Goal: Share content: Share content

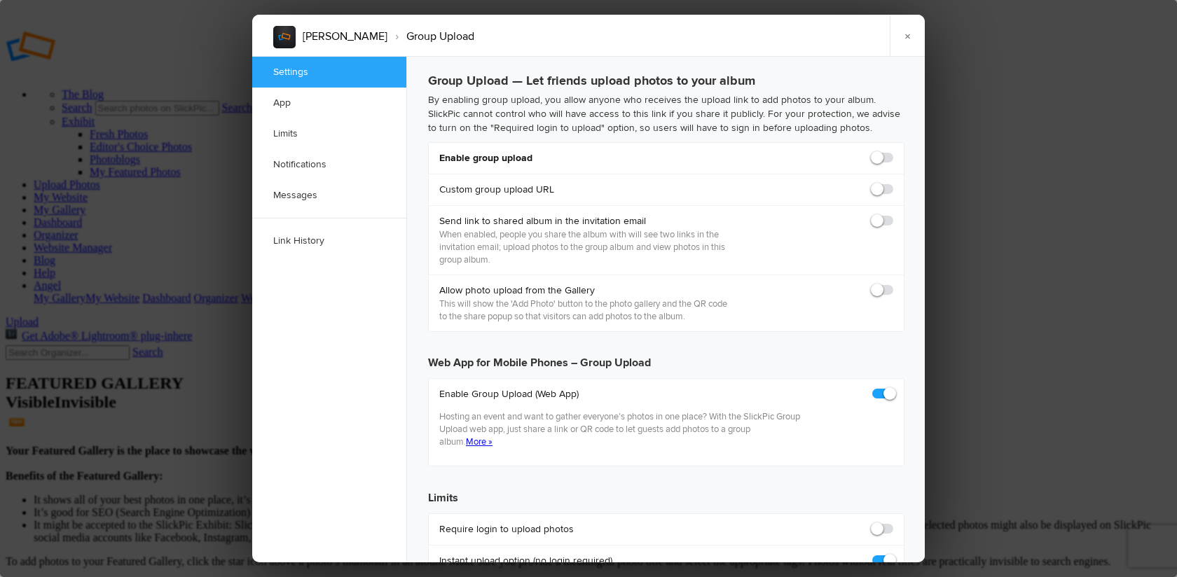
checkbox input "true"
click at [893, 151] on span at bounding box center [893, 151] width 0 height 0
click at [893, 151] on input "checkbox" at bounding box center [893, 151] width 1 height 1
checkbox input "true"
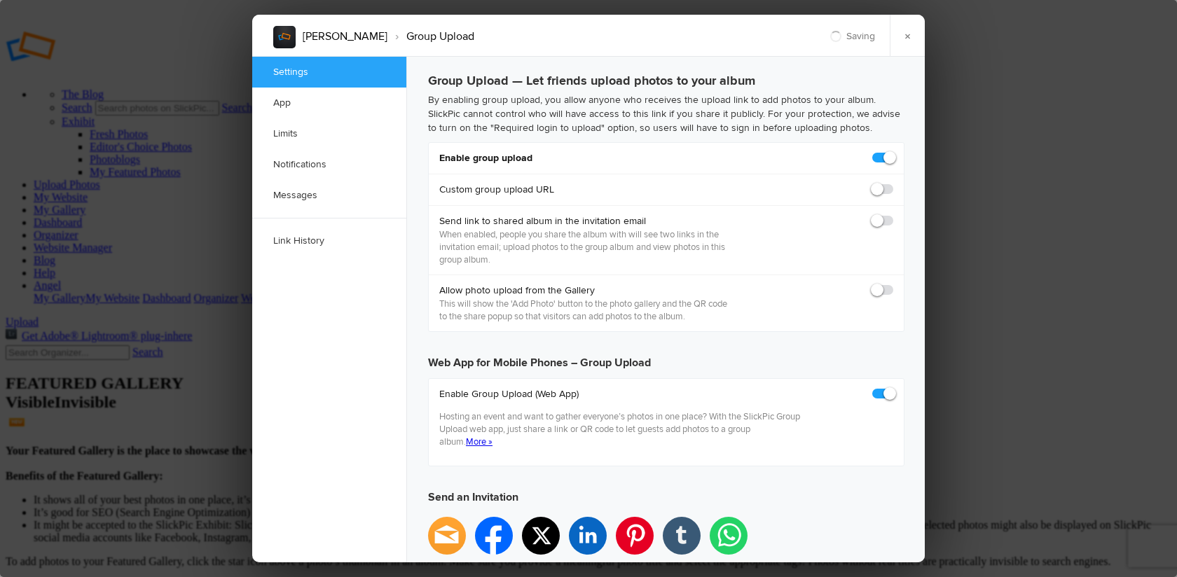
type input "[URL][DOMAIN_NAME]"
click at [893, 214] on span at bounding box center [893, 214] width 0 height 0
click at [893, 214] on input "checkbox" at bounding box center [893, 214] width 1 height 1
checkbox input "true"
click at [893, 284] on span at bounding box center [893, 284] width 0 height 0
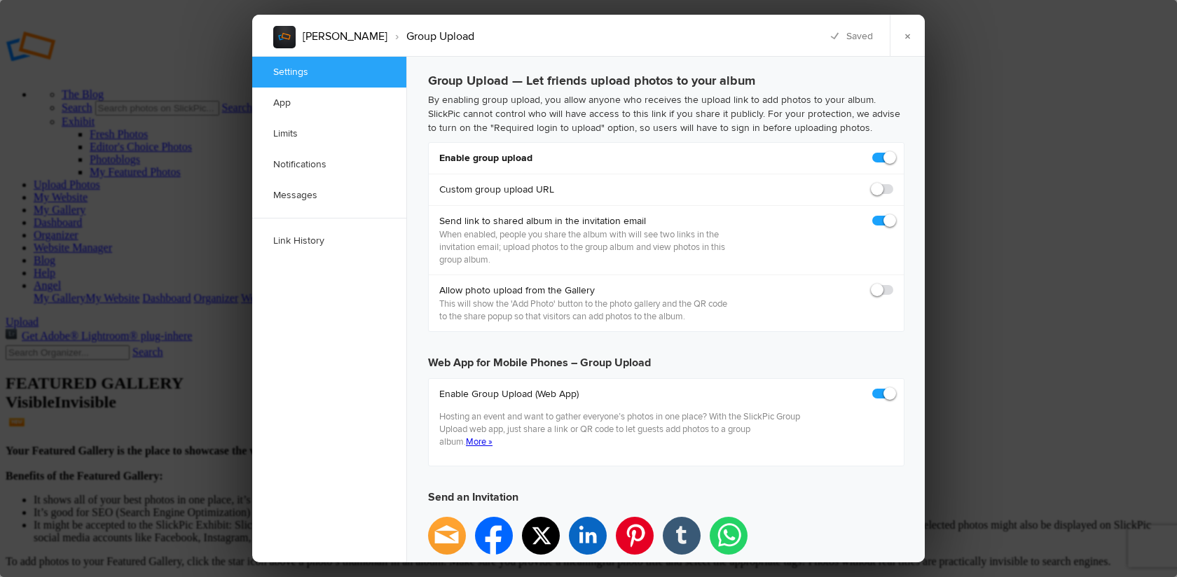
click at [893, 284] on input "checkbox" at bounding box center [893, 283] width 1 height 1
checkbox input "true"
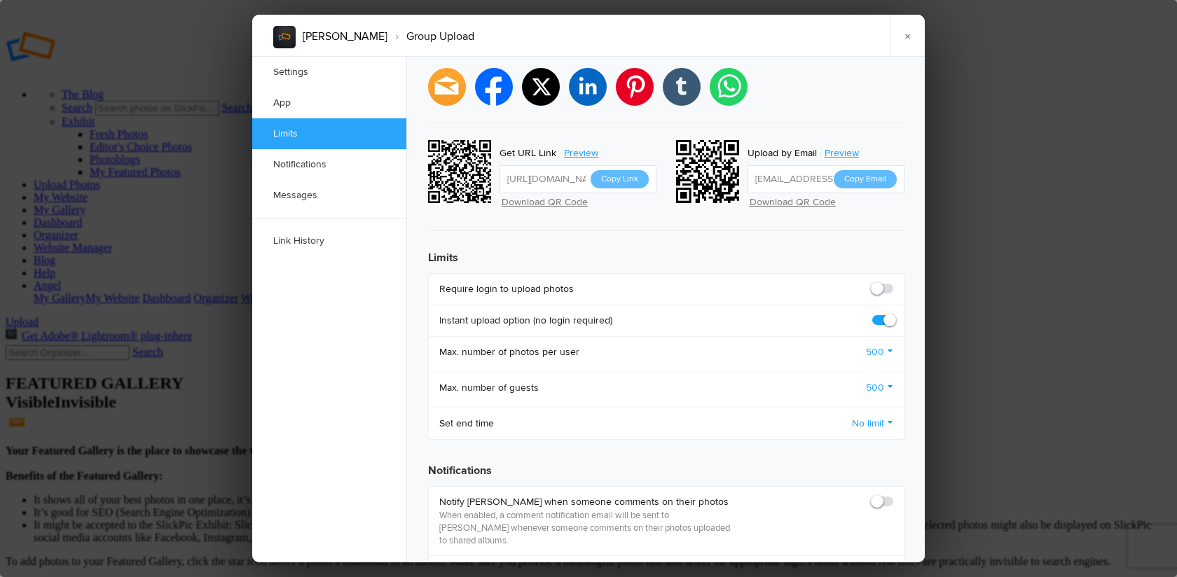
scroll to position [462, 0]
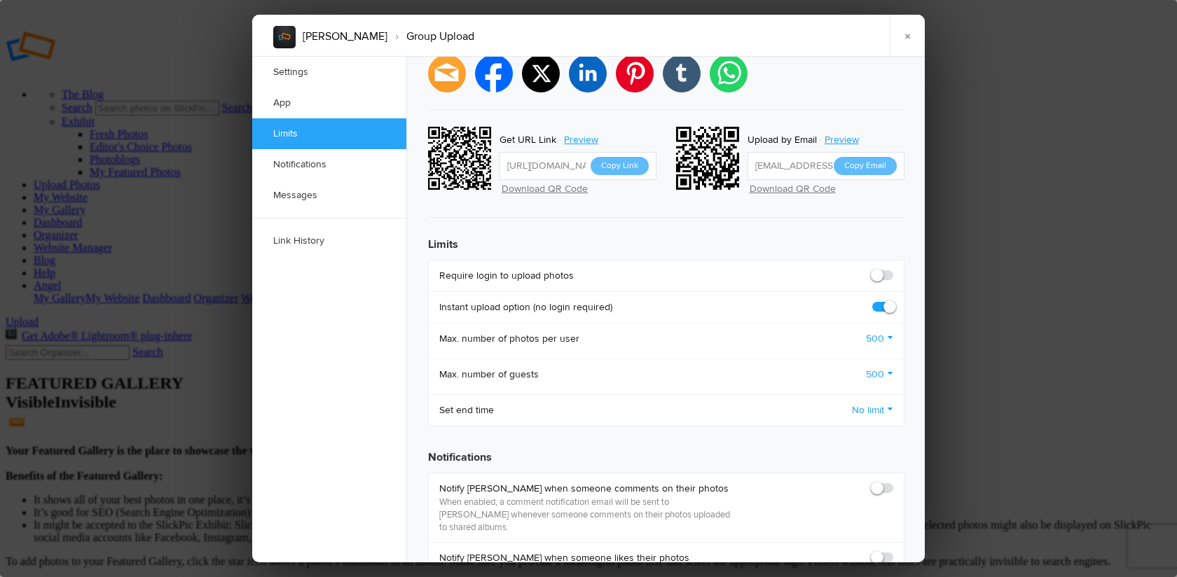
click at [893, 269] on span at bounding box center [893, 269] width 0 height 0
click at [893, 268] on input "checkbox" at bounding box center [893, 268] width 1 height 1
checkbox input "true"
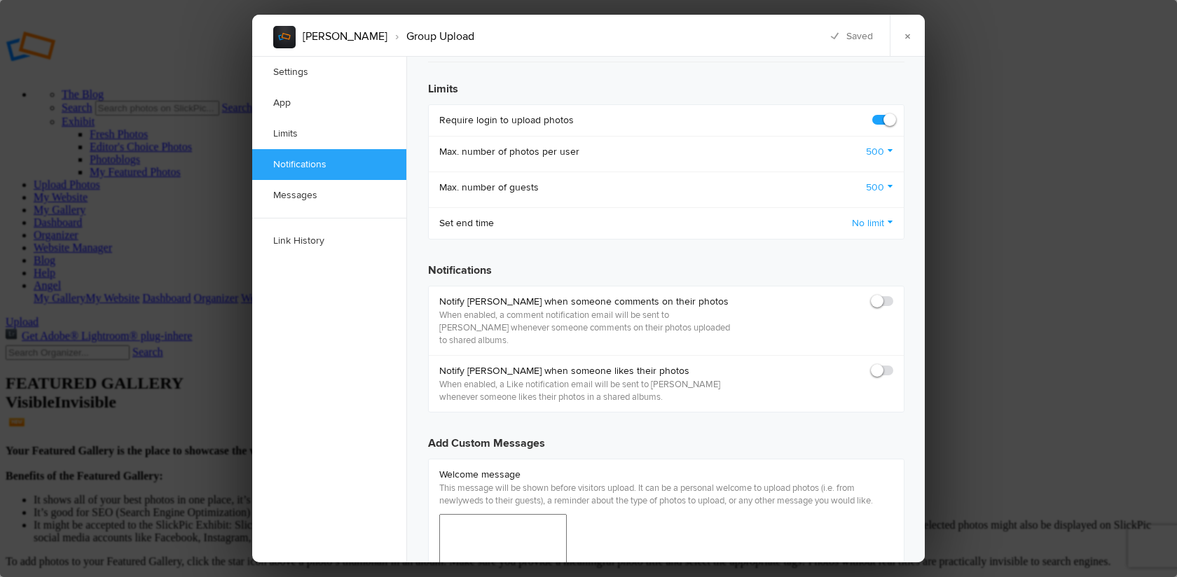
scroll to position [629, 0]
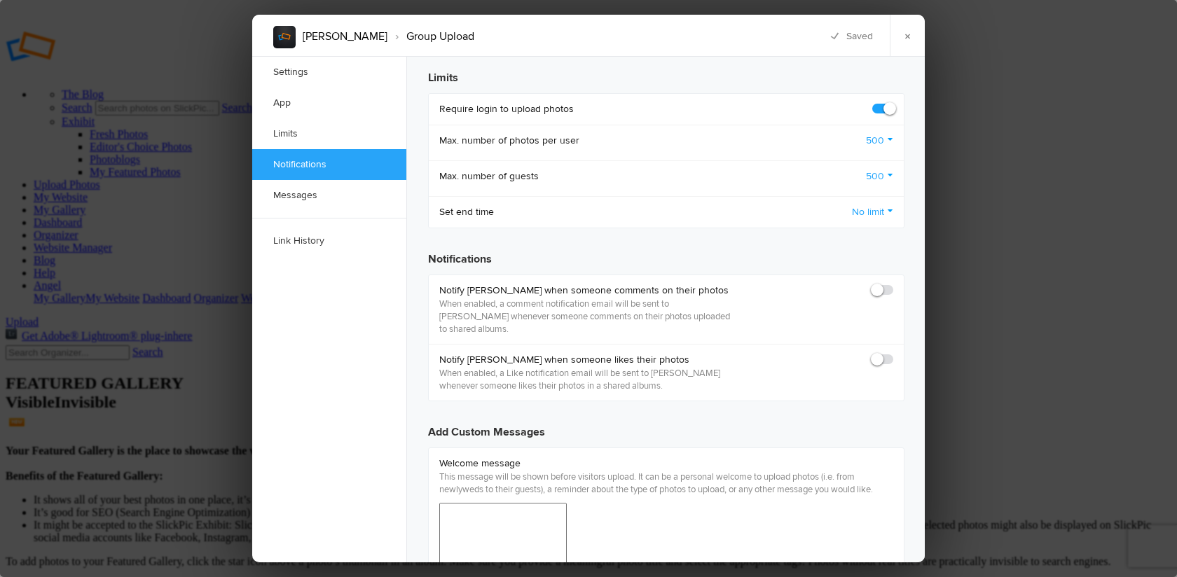
click at [893, 284] on span at bounding box center [893, 284] width 0 height 0
click at [893, 283] on input "checkbox" at bounding box center [893, 283] width 1 height 1
checkbox input "true"
click at [893, 353] on span at bounding box center [893, 353] width 0 height 0
click at [893, 352] on input "checkbox" at bounding box center [893, 352] width 1 height 1
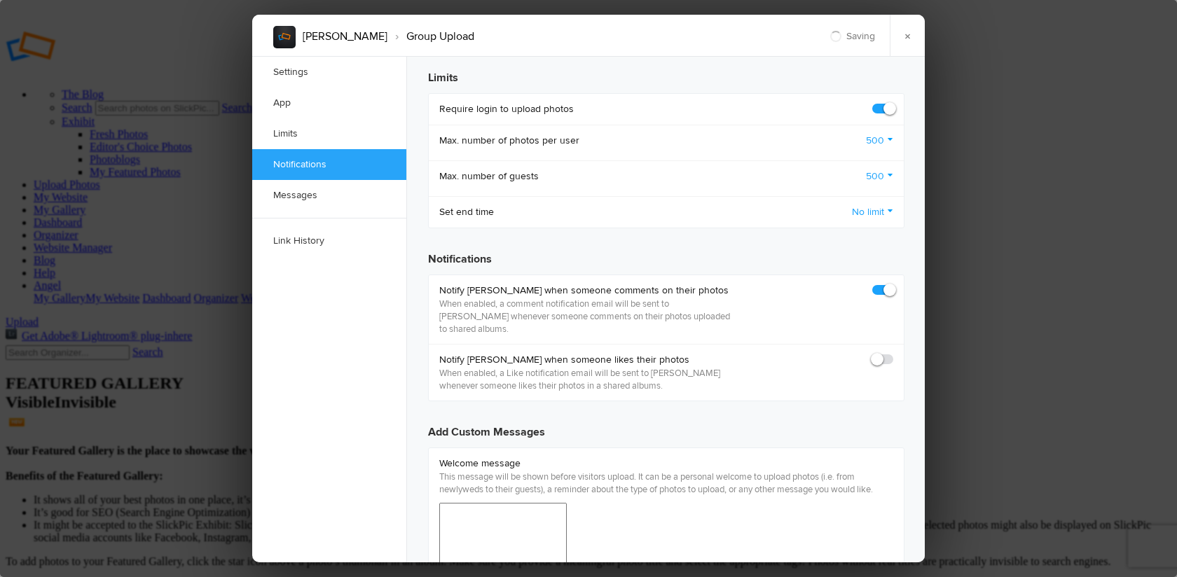
checkbox input "true"
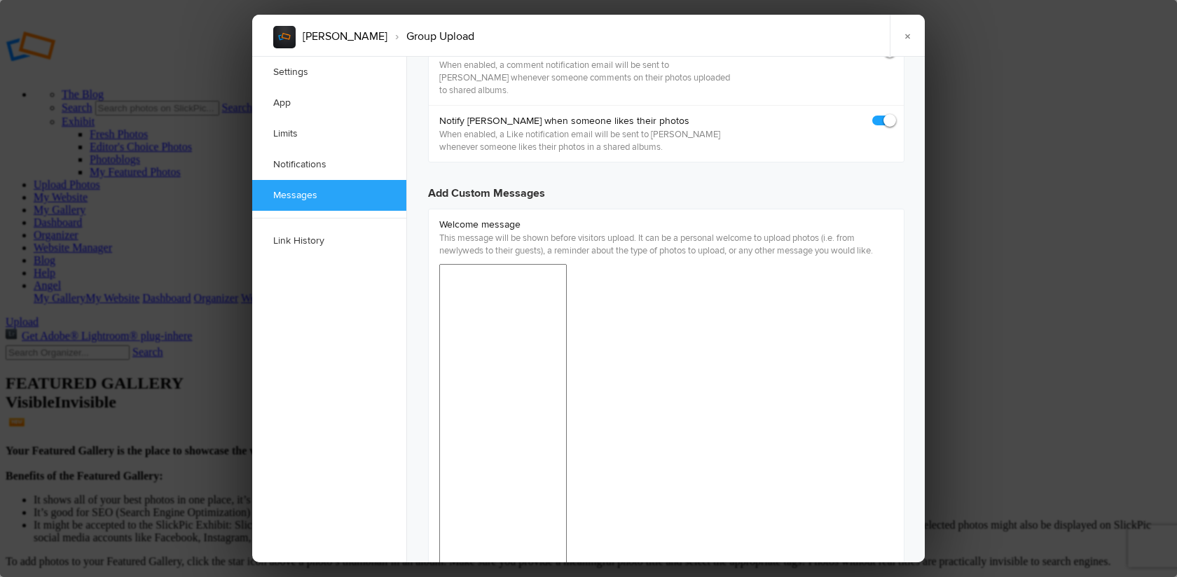
scroll to position [874, 0]
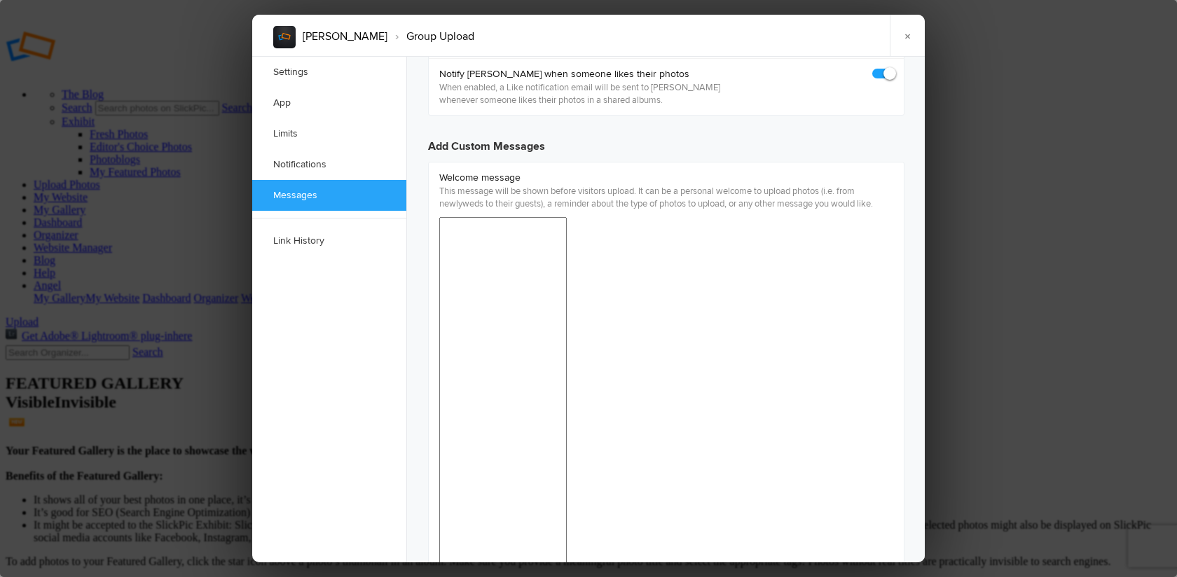
scroll to position [916, 0]
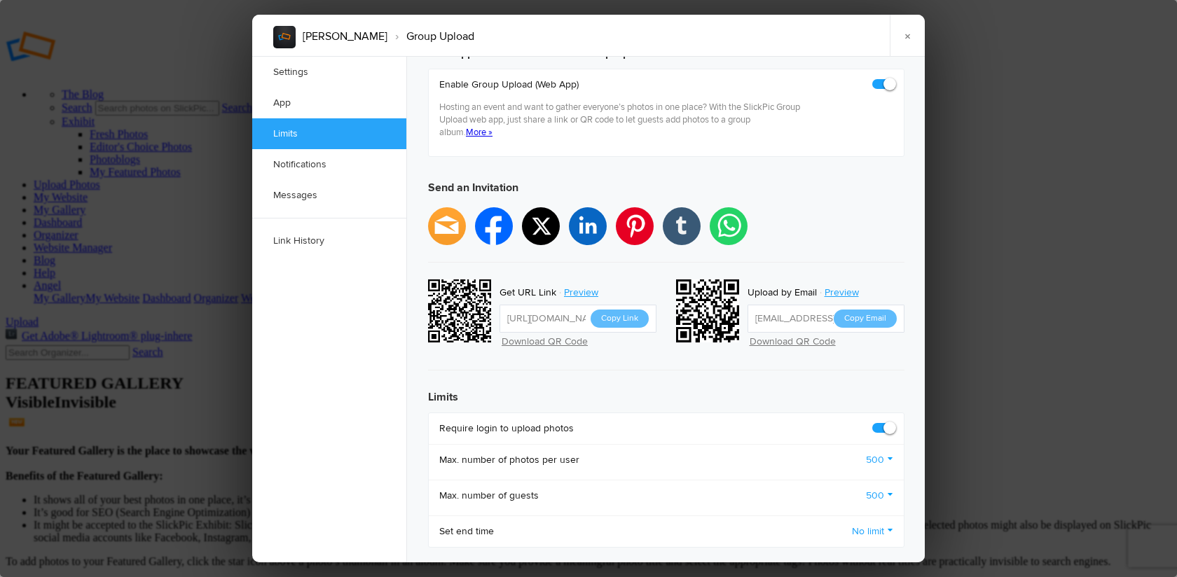
scroll to position [310, 0]
click at [619, 309] on button "Copy Link" at bounding box center [620, 318] width 58 height 18
click at [625, 309] on button "Copy Link" at bounding box center [620, 318] width 58 height 18
